Goal: Task Accomplishment & Management: Complete application form

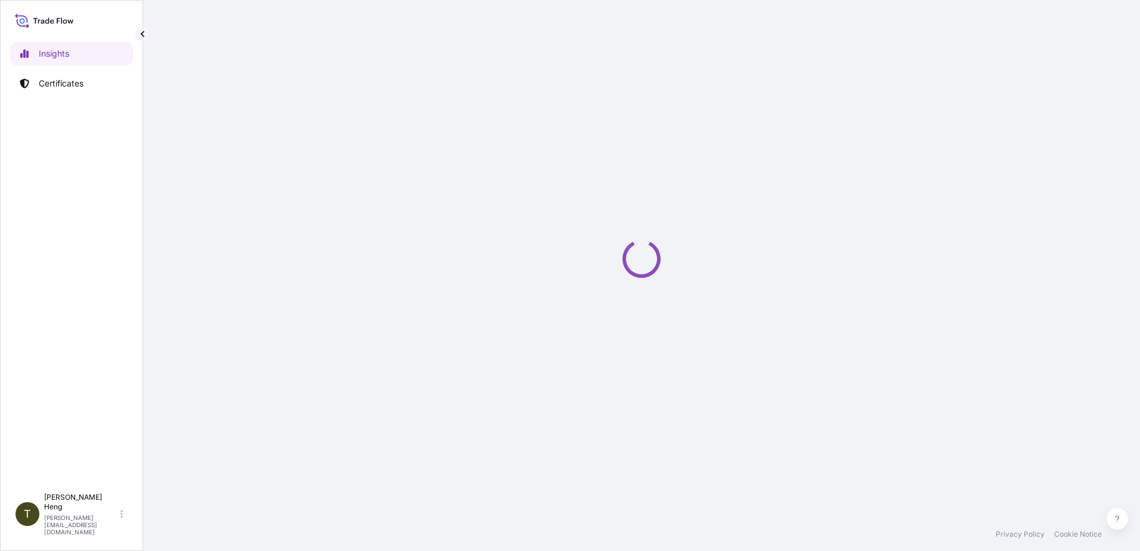
select select "2025"
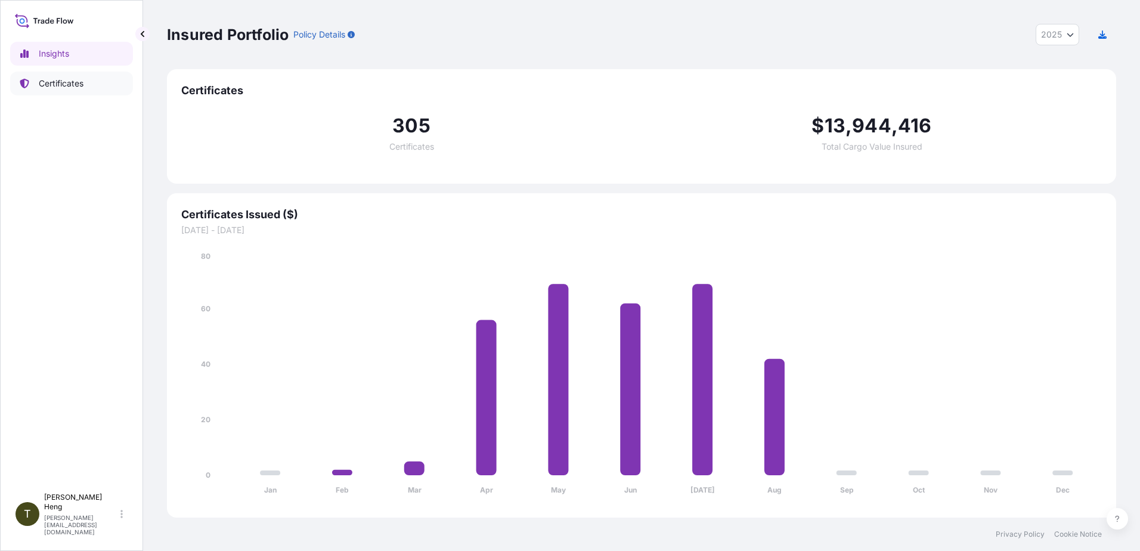
click at [55, 86] on p "Certificates" at bounding box center [61, 83] width 45 height 12
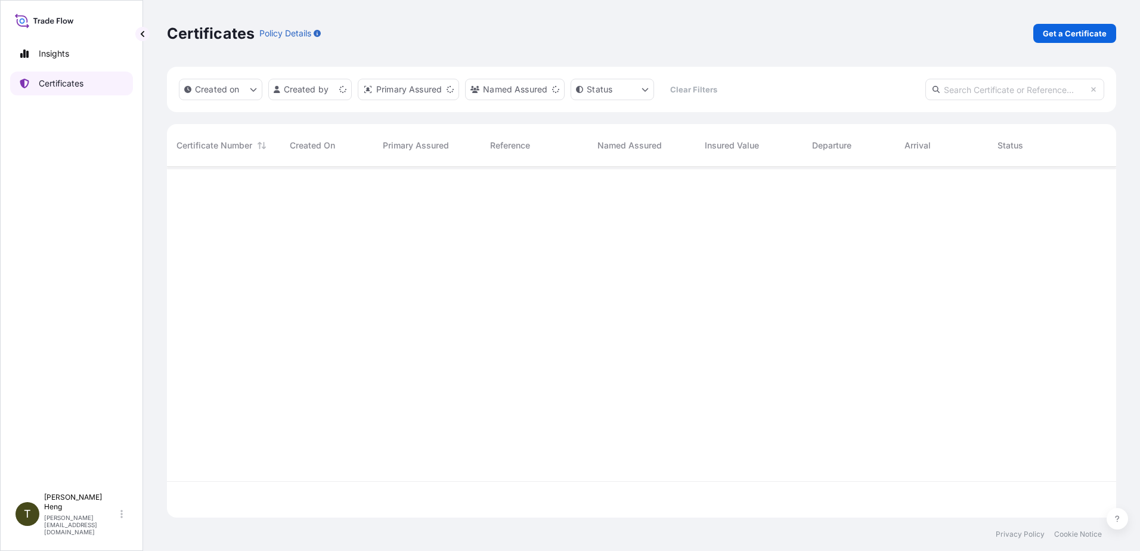
scroll to position [348, 940]
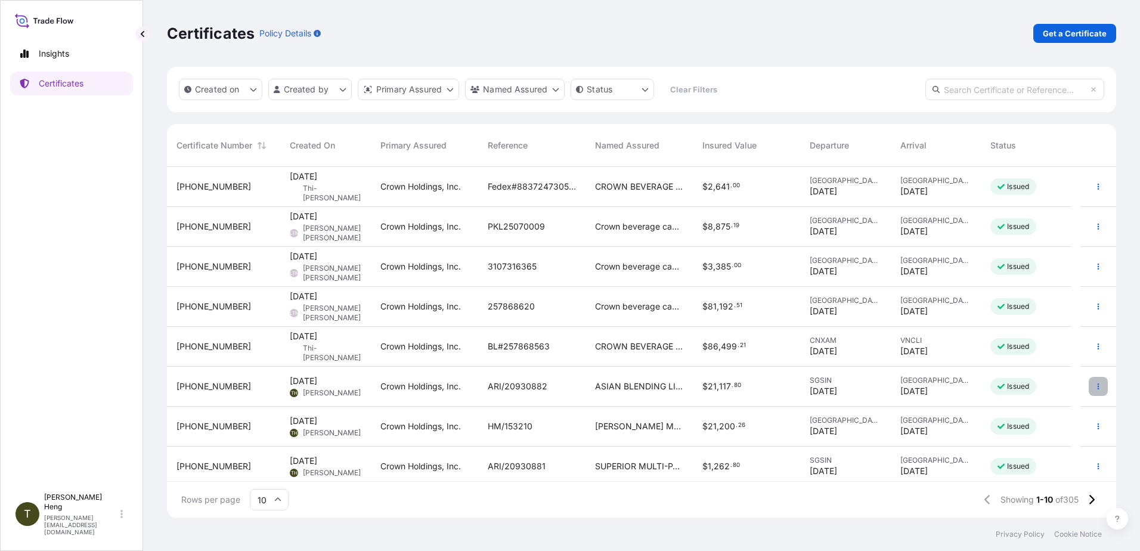
click at [1097, 386] on icon "button" at bounding box center [1098, 386] width 2 height 6
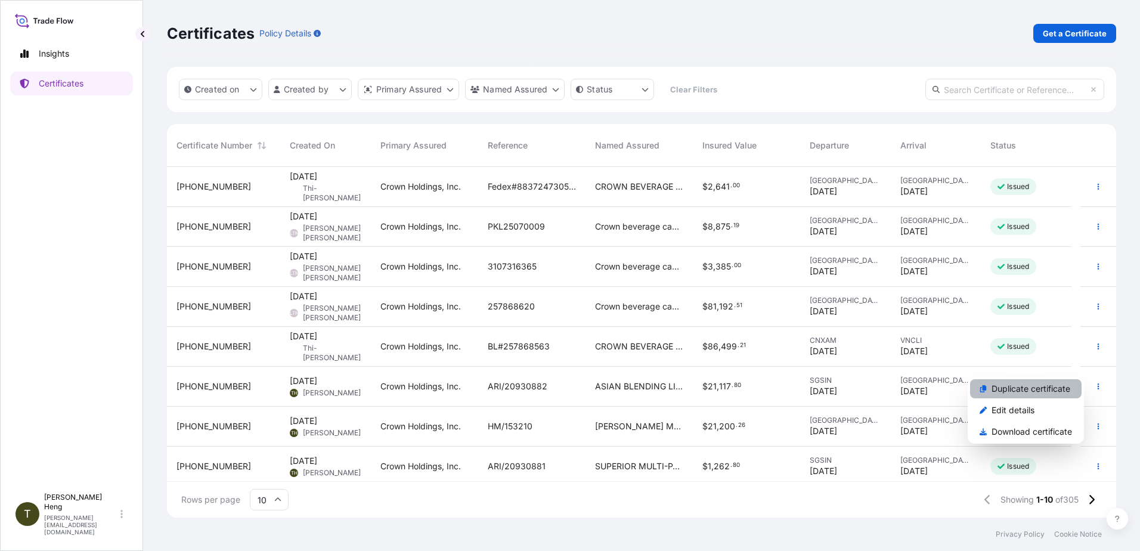
click at [1017, 386] on p "Duplicate certificate" at bounding box center [1030, 389] width 79 height 12
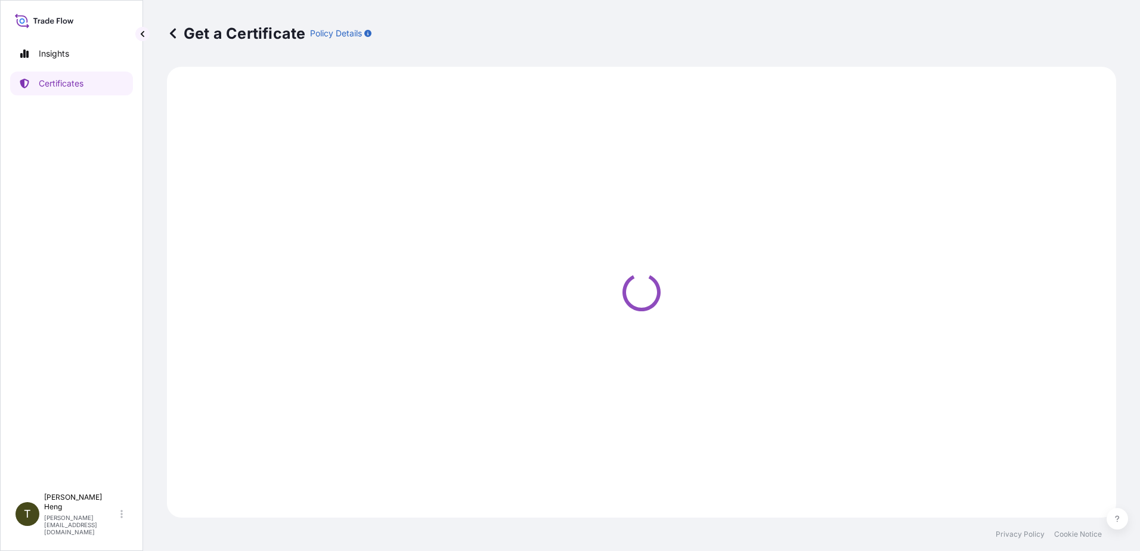
select select "Sea"
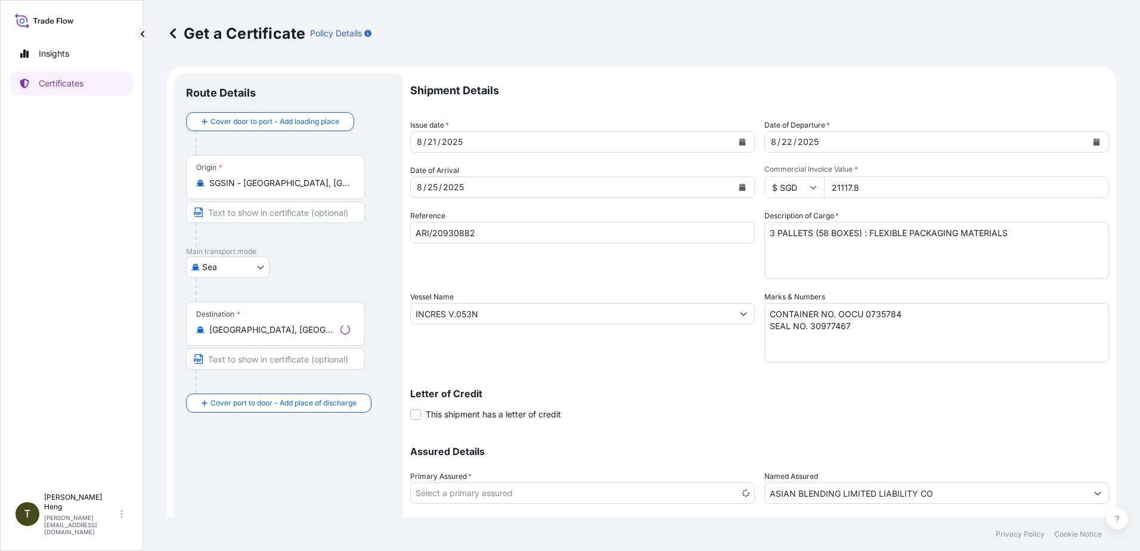
select select "31483"
click at [260, 266] on body "Insights Certificates T [PERSON_NAME] [EMAIL_ADDRESS][DOMAIN_NAME] Get a Certif…" at bounding box center [570, 275] width 1140 height 551
click at [234, 319] on div "Road" at bounding box center [228, 319] width 74 height 21
select select "Road"
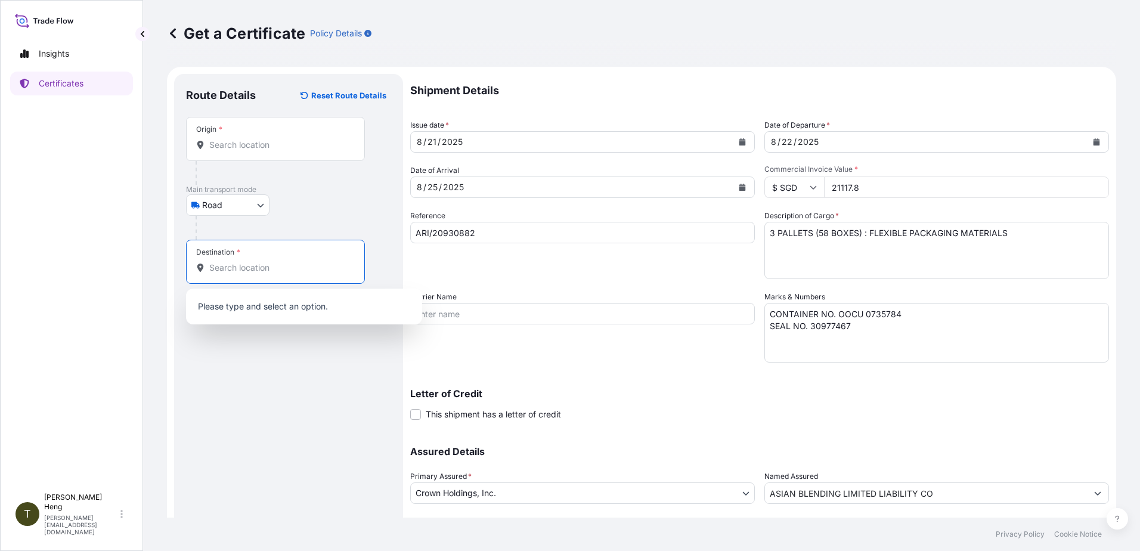
click at [265, 269] on input "Destination *" at bounding box center [279, 268] width 141 height 12
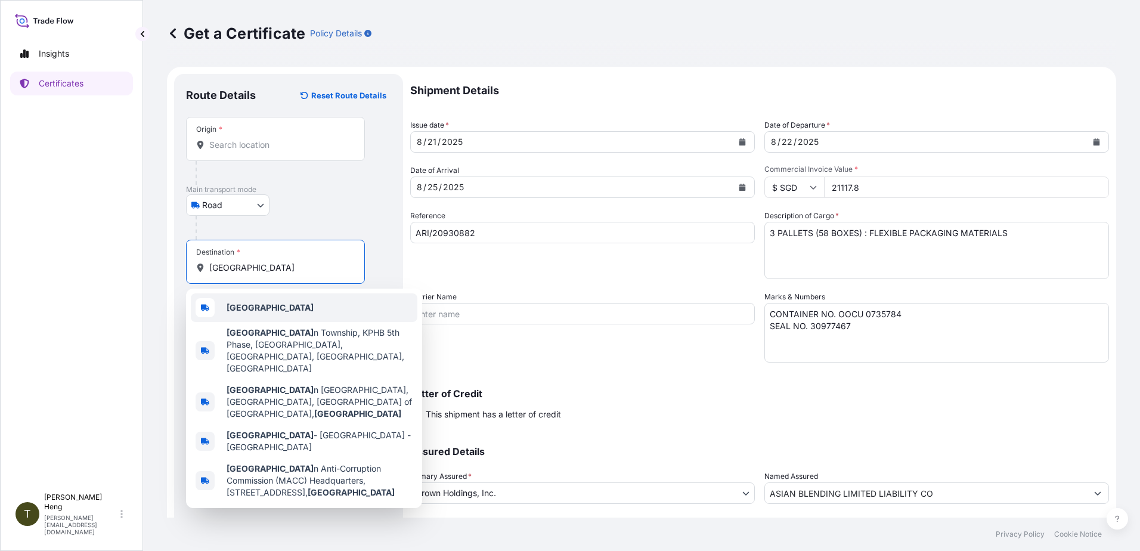
click at [255, 309] on b "[GEOGRAPHIC_DATA]" at bounding box center [269, 307] width 87 height 10
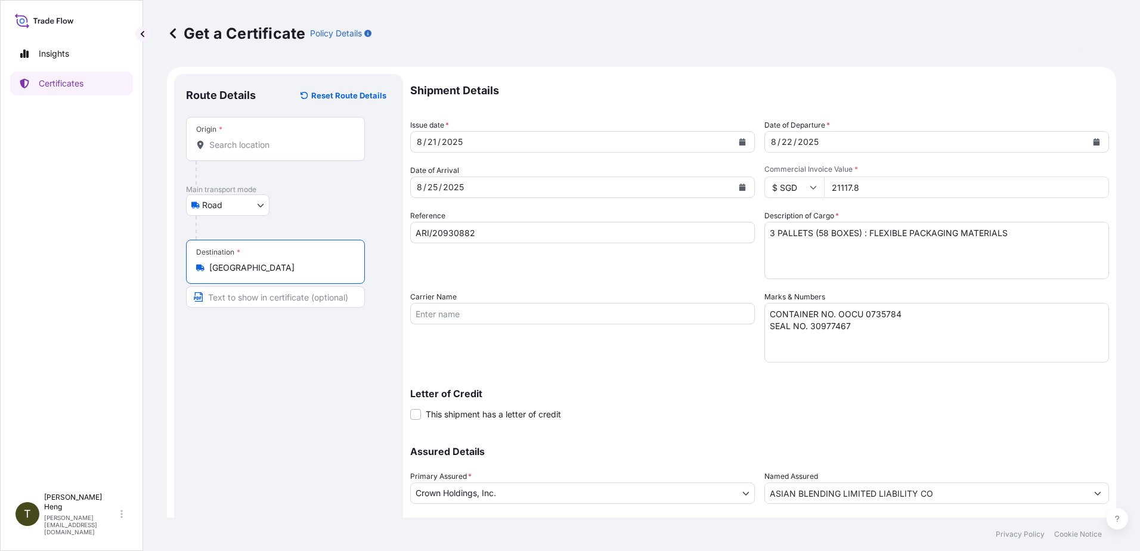
type input "[GEOGRAPHIC_DATA]"
click at [206, 141] on div at bounding box center [275, 145] width 159 height 12
click at [209, 141] on input "Origin *" at bounding box center [279, 145] width 141 height 12
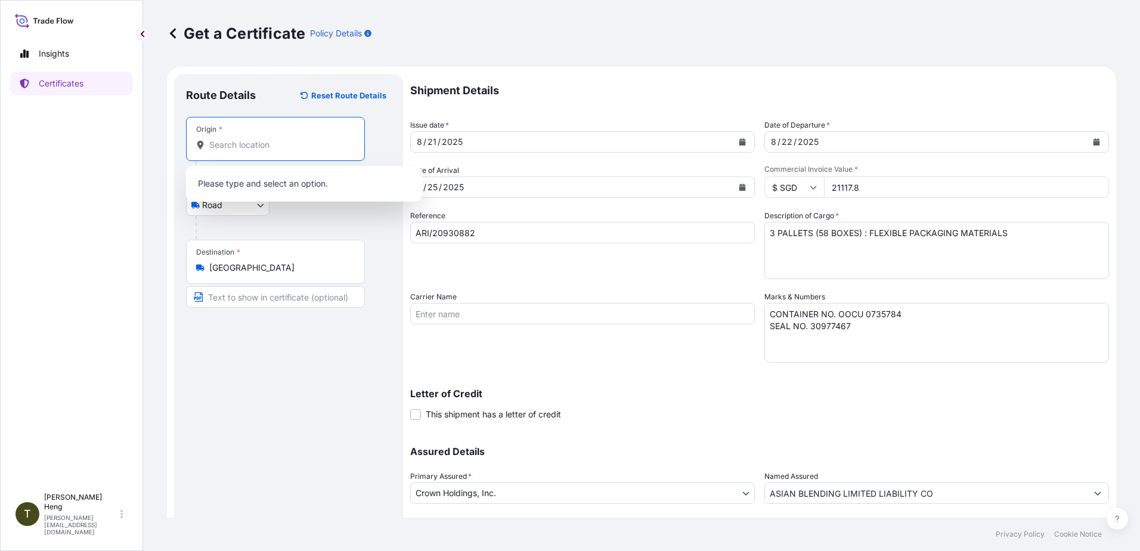
click at [197, 144] on icon at bounding box center [200, 145] width 8 height 8
click at [209, 144] on input "Origin *" at bounding box center [279, 145] width 141 height 12
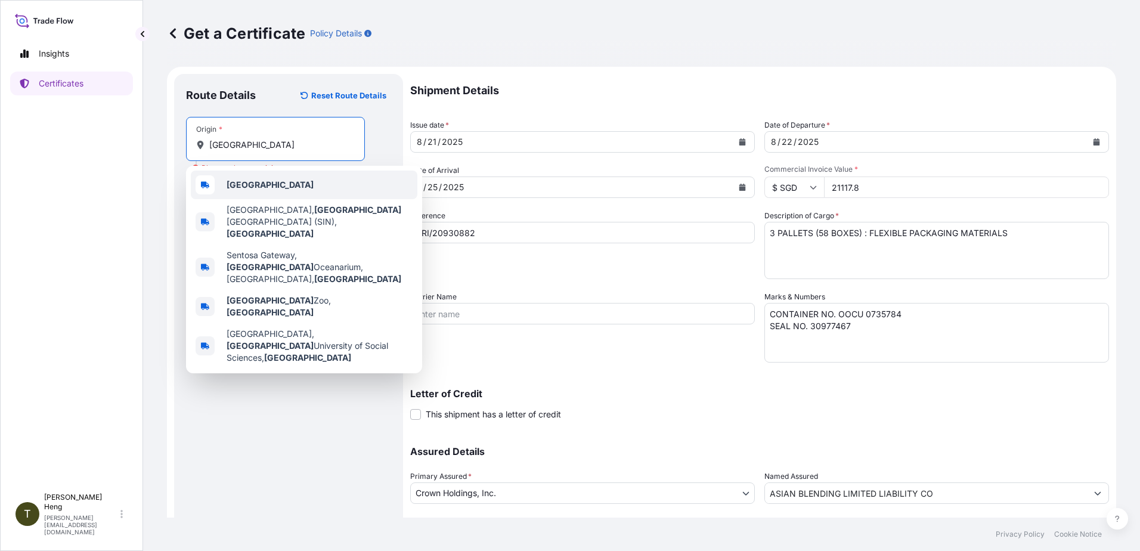
click at [241, 191] on div "[GEOGRAPHIC_DATA]" at bounding box center [304, 184] width 226 height 29
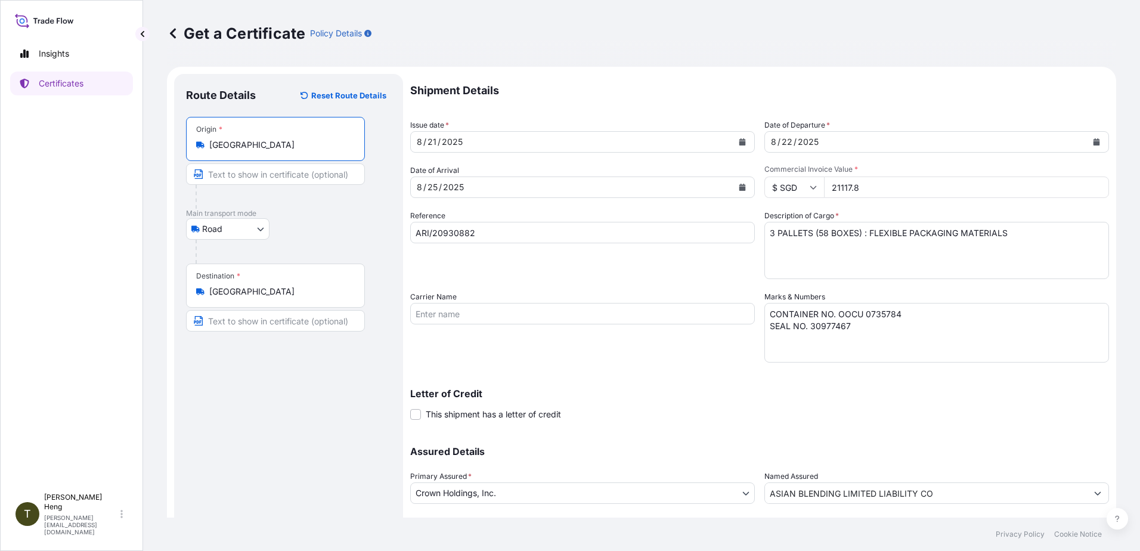
type input "[GEOGRAPHIC_DATA]"
click at [739, 185] on icon "Calendar" at bounding box center [742, 187] width 7 height 7
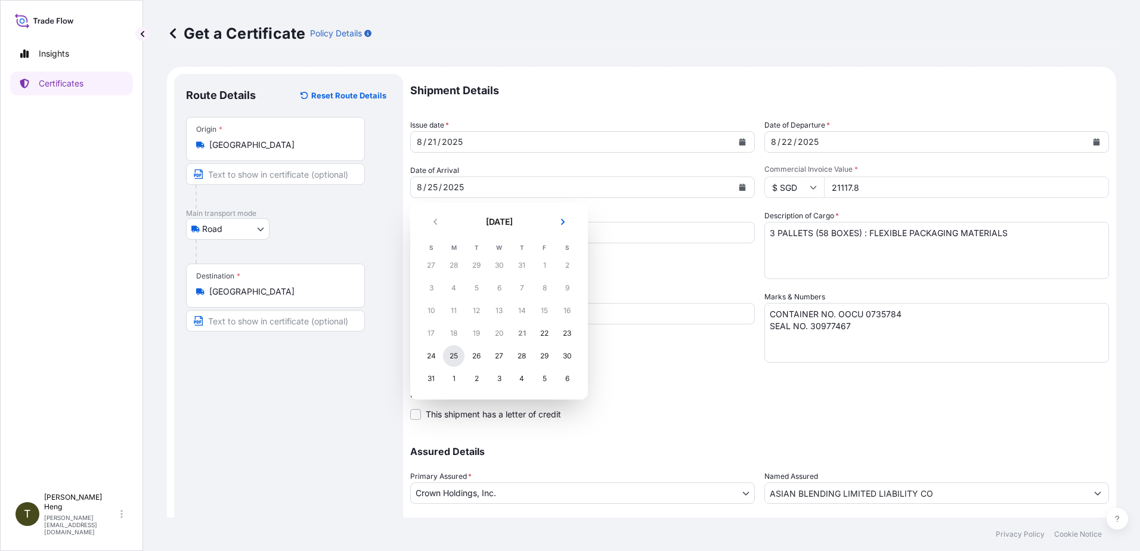
click at [458, 356] on div "25" at bounding box center [453, 355] width 21 height 21
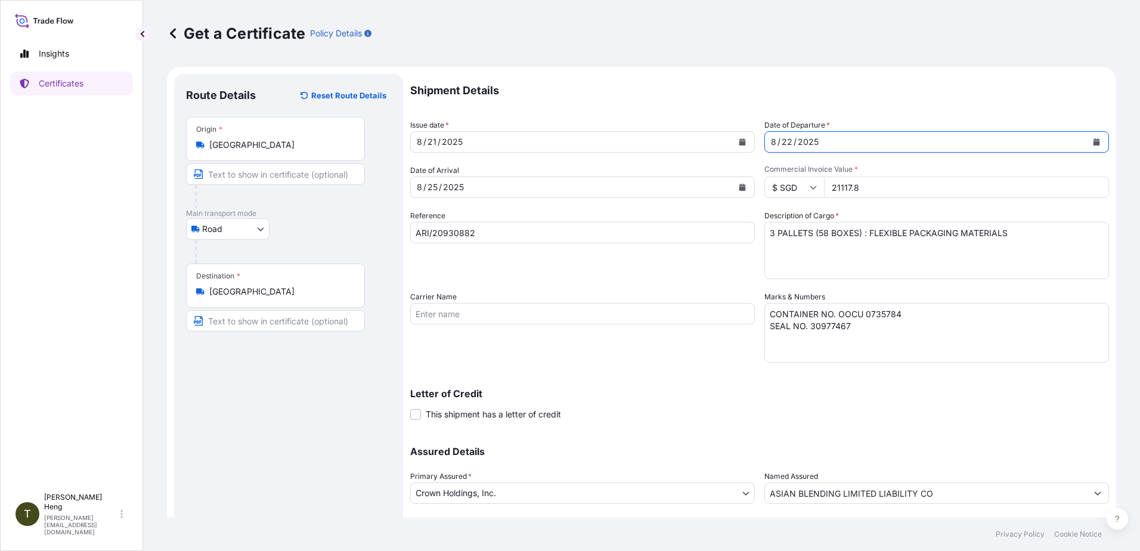
click at [1093, 143] on icon "Calendar" at bounding box center [1096, 141] width 7 height 7
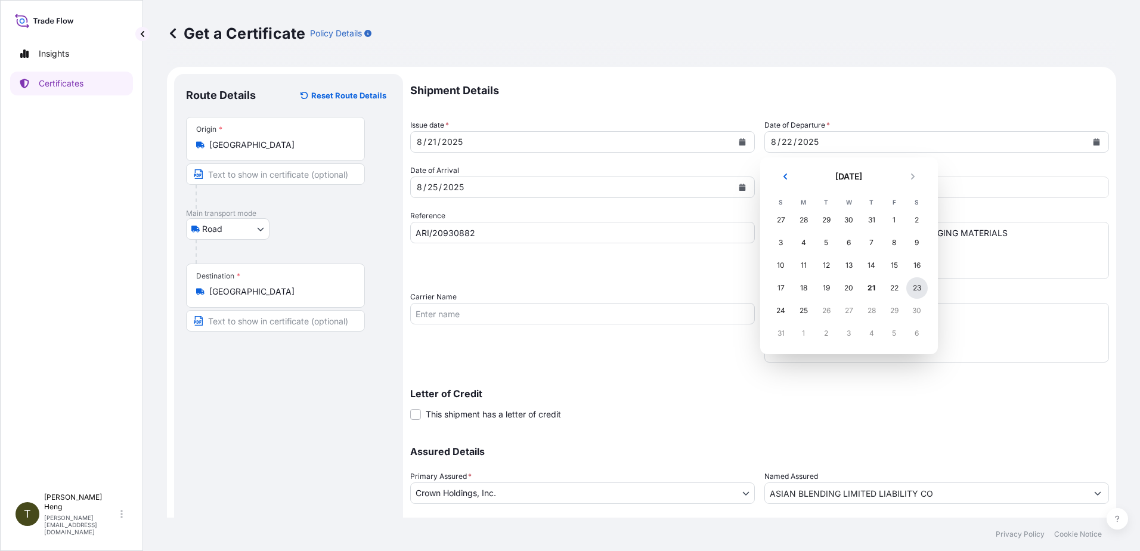
click at [914, 285] on div "23" at bounding box center [916, 287] width 21 height 21
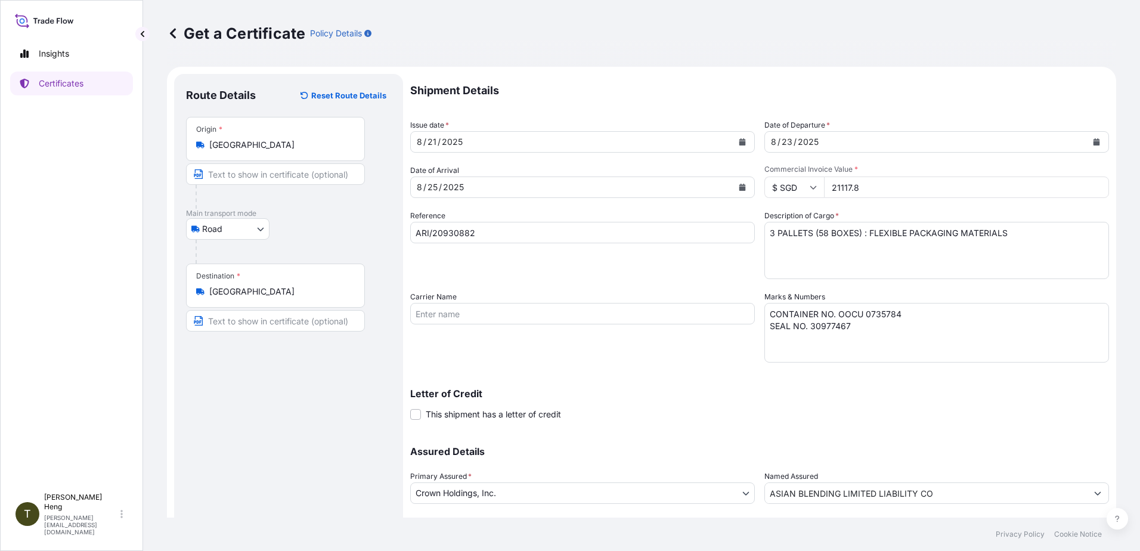
click at [809, 186] on icon at bounding box center [812, 187] width 7 height 7
click at [772, 234] on div "RM MYR" at bounding box center [790, 222] width 50 height 23
type input "RM MYR"
click at [781, 185] on input "RM MYR" at bounding box center [794, 186] width 60 height 21
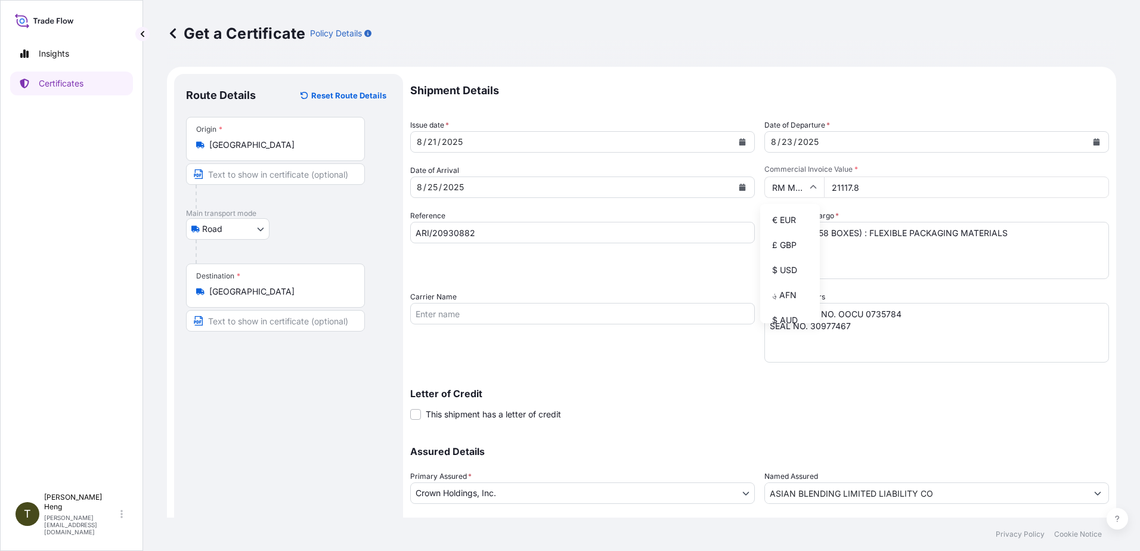
click at [786, 186] on input "RM MYR" at bounding box center [794, 186] width 60 height 21
click at [827, 189] on input "21117.8" at bounding box center [966, 186] width 285 height 21
type input "120736.00"
click at [499, 236] on input "ARI/20930882" at bounding box center [582, 232] width 345 height 21
type input "ARI/20930933"
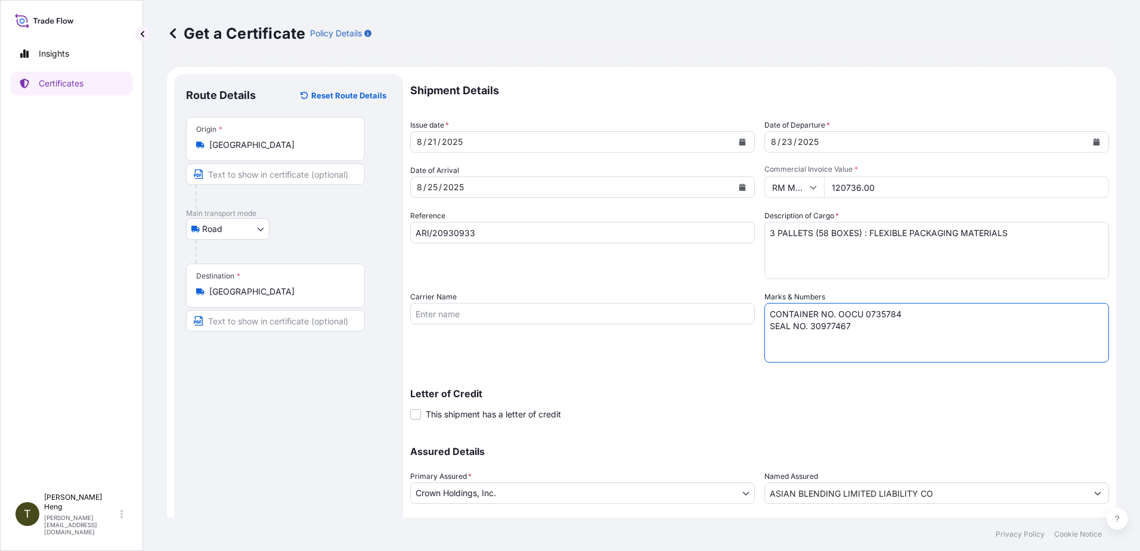
click at [851, 331] on textarea "CONTAINER NO. OOCU 0735784 SEAL NO. 30977467" at bounding box center [936, 333] width 345 height 60
type textarea "CONTAINER NO. OOCU 0735784"
click at [764, 232] on textarea "3 PALLETS (58 BOXES) : FLEXIBLE PACKAGING MATERIALS" at bounding box center [936, 250] width 345 height 57
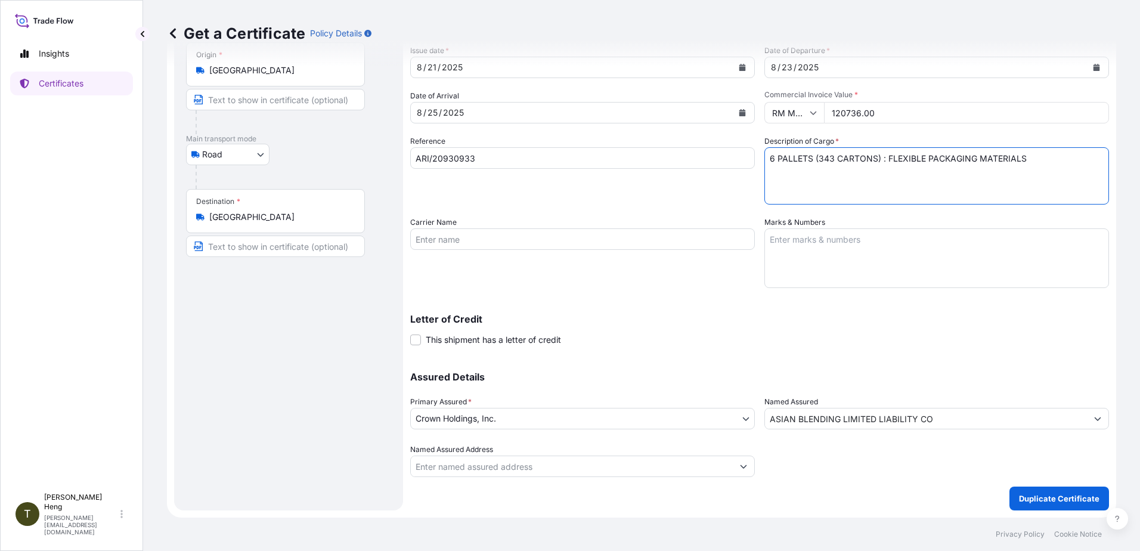
scroll to position [0, 0]
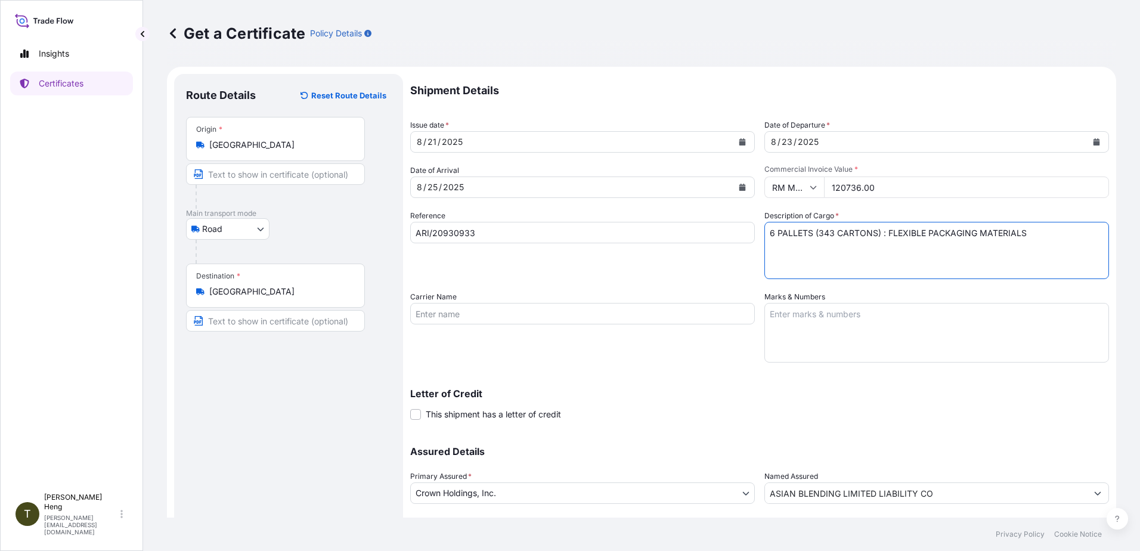
type textarea "6 PALLETS (343 CARTONS) : FLEXIBLE PACKAGING MATERIALS"
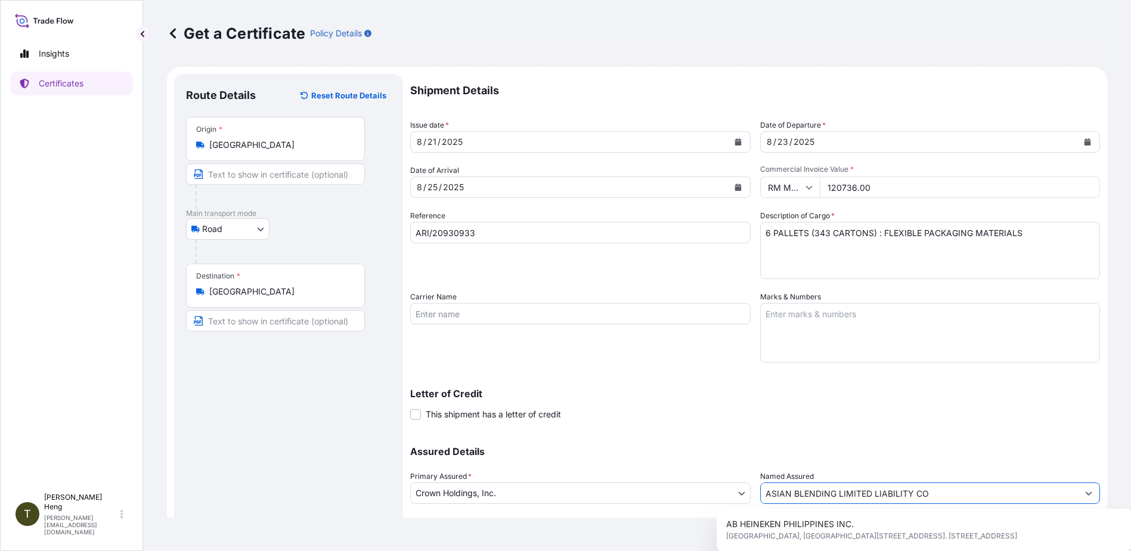
click at [934, 492] on input "ASIAN BLENDING LIMITED LIABILITY CO" at bounding box center [920, 492] width 318 height 21
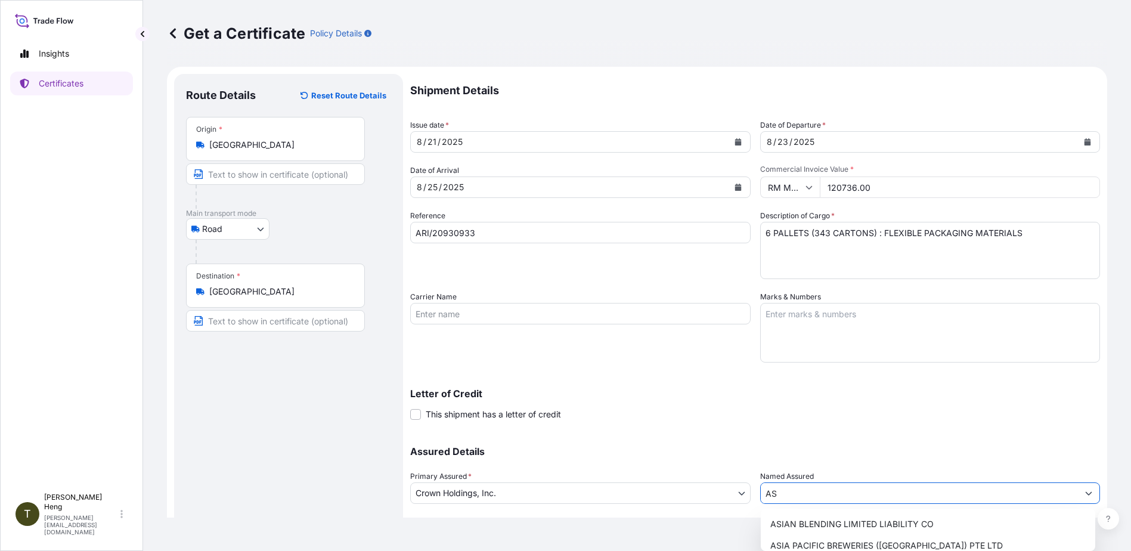
type input "A"
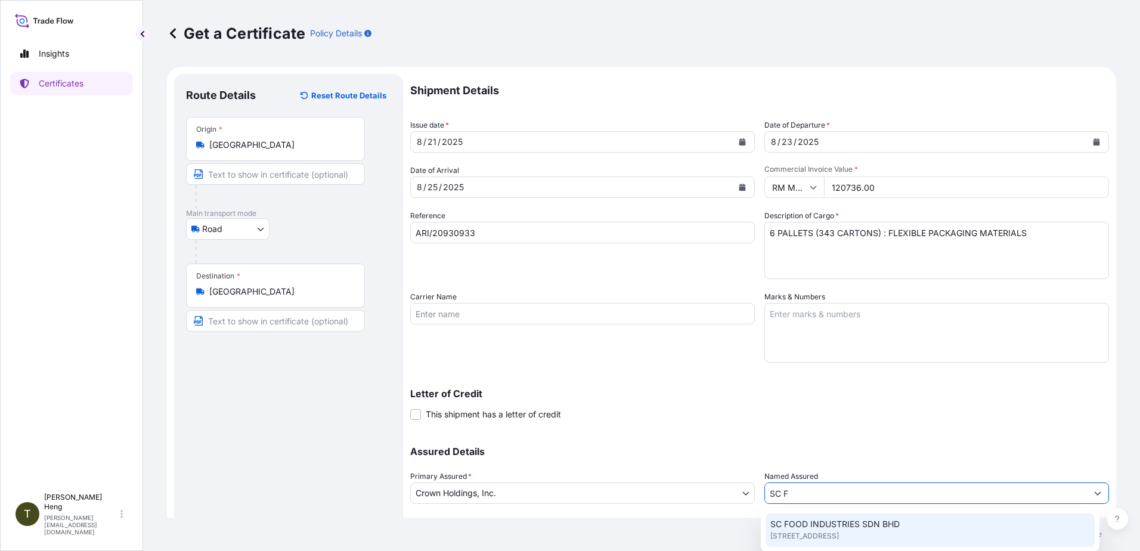
click at [839, 532] on span "[STREET_ADDRESS]" at bounding box center [804, 536] width 69 height 12
type input "SC FOOD INDUSTRIES SDN BHD"
type input "[STREET_ADDRESS]"
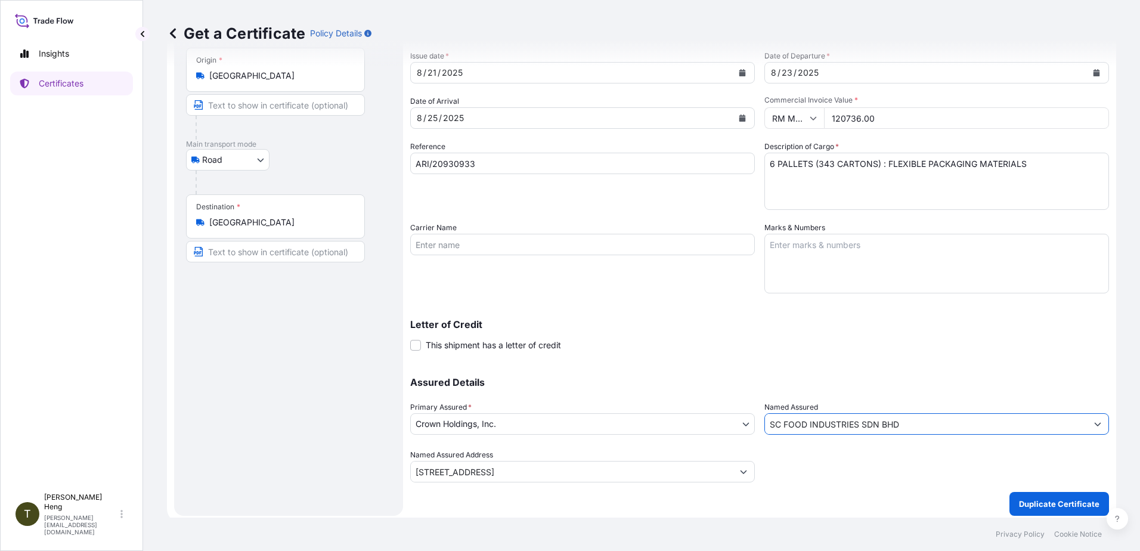
scroll to position [75, 0]
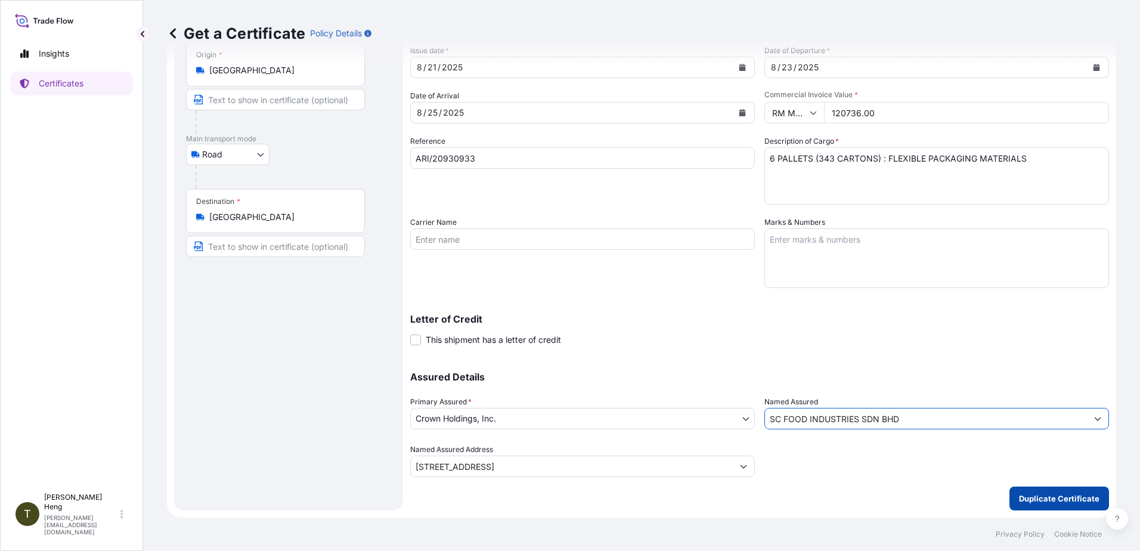
type input "SC FOOD INDUSTRIES SDN BHD"
click at [1048, 500] on p "Duplicate Certificate" at bounding box center [1059, 498] width 80 height 12
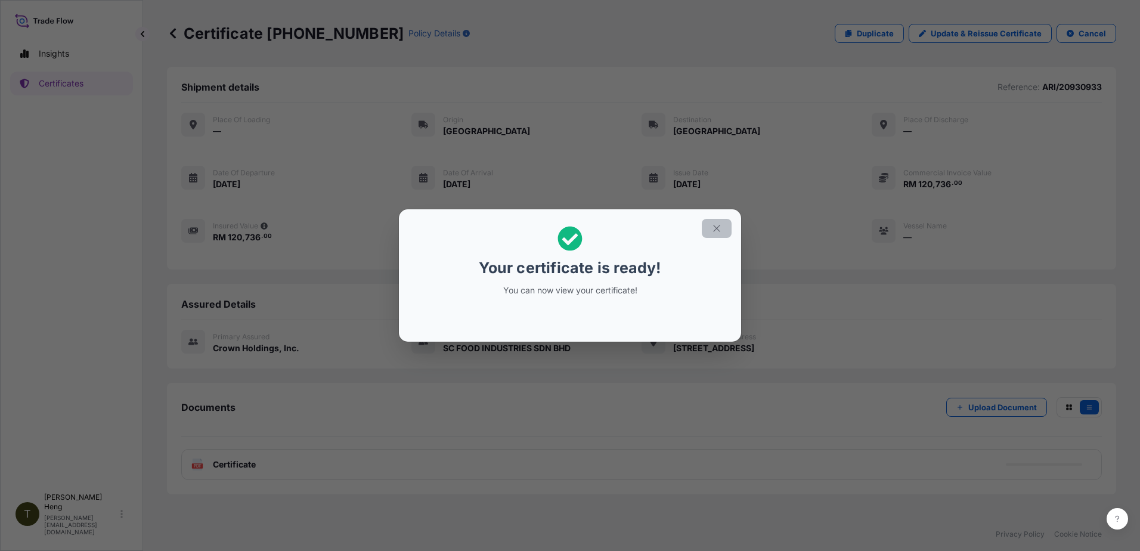
click at [715, 228] on icon "button" at bounding box center [716, 228] width 11 height 11
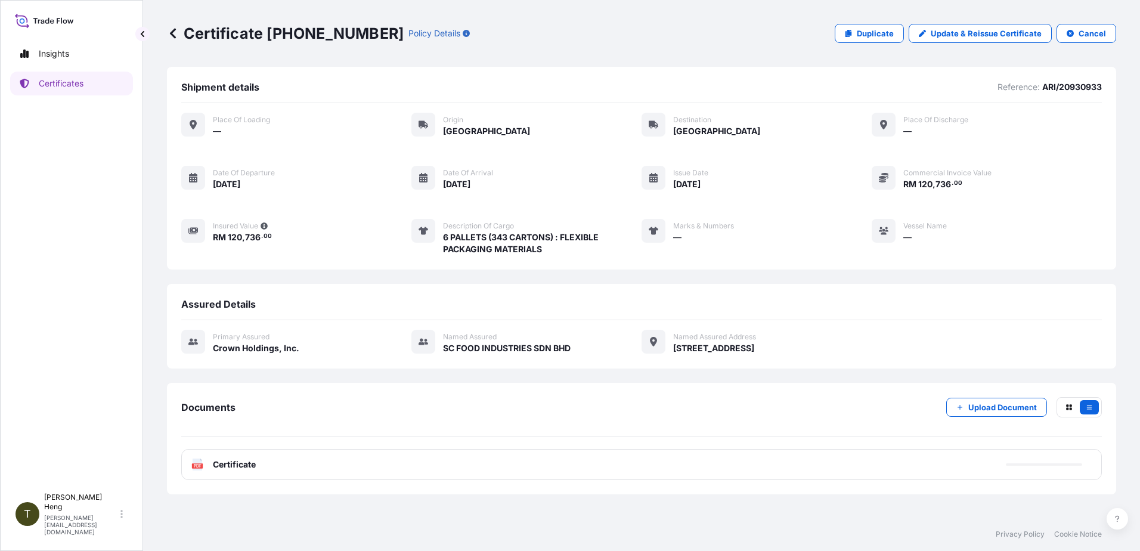
click at [194, 461] on icon at bounding box center [198, 464] width 10 height 12
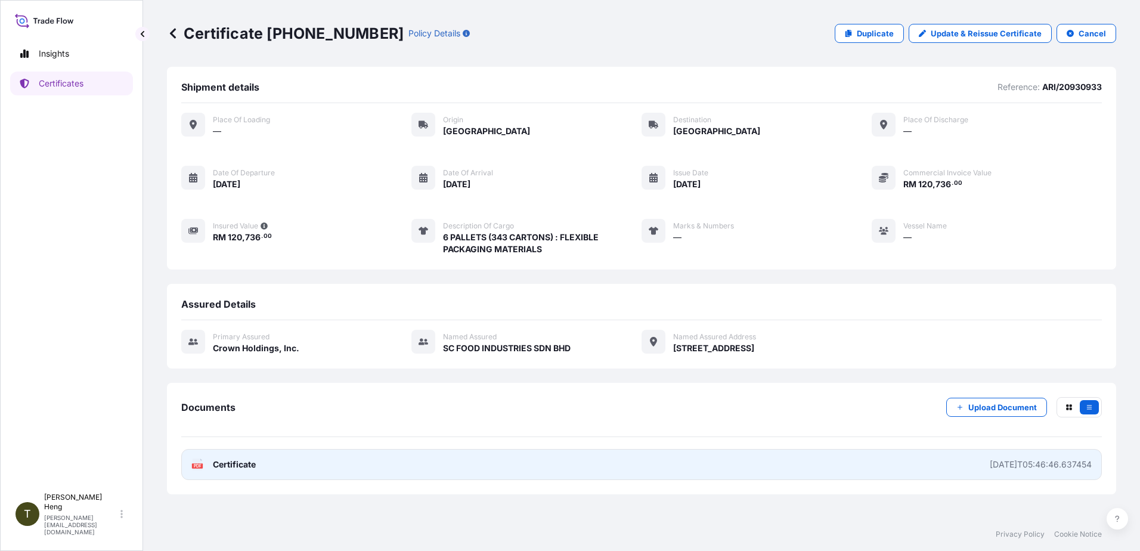
click at [194, 461] on icon at bounding box center [198, 464] width 10 height 12
